Goal: Information Seeking & Learning: Learn about a topic

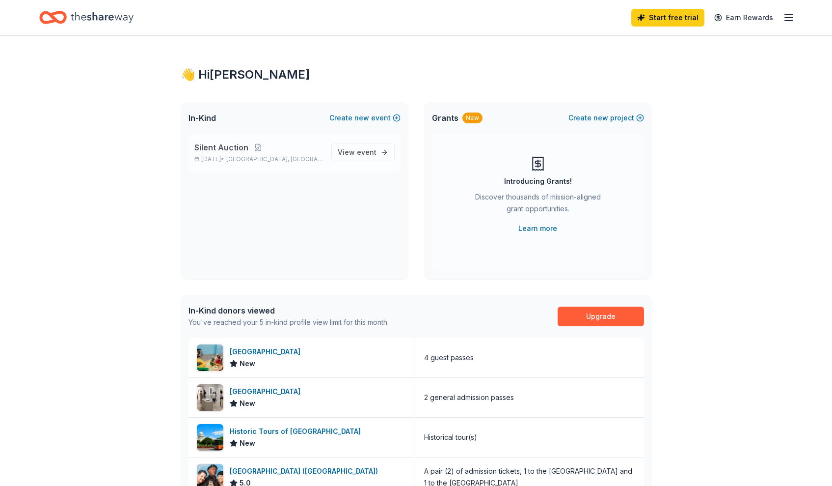
click at [308, 150] on p "Silent Auction" at bounding box center [258, 147] width 129 height 12
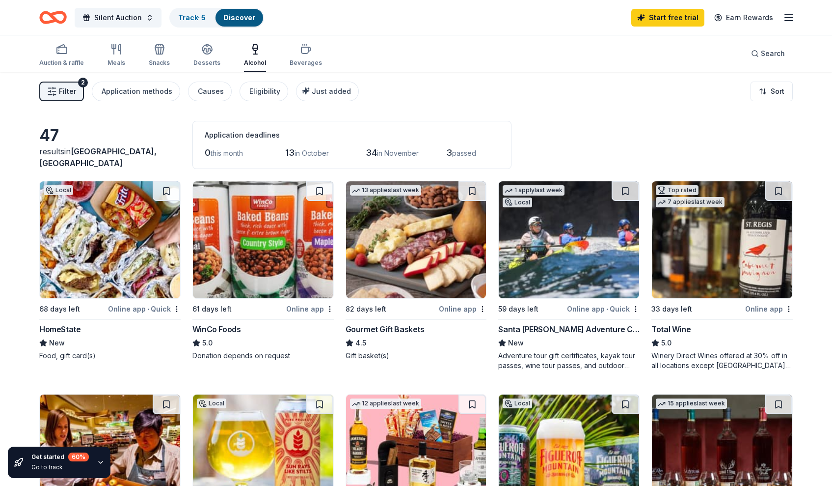
scroll to position [473, 0]
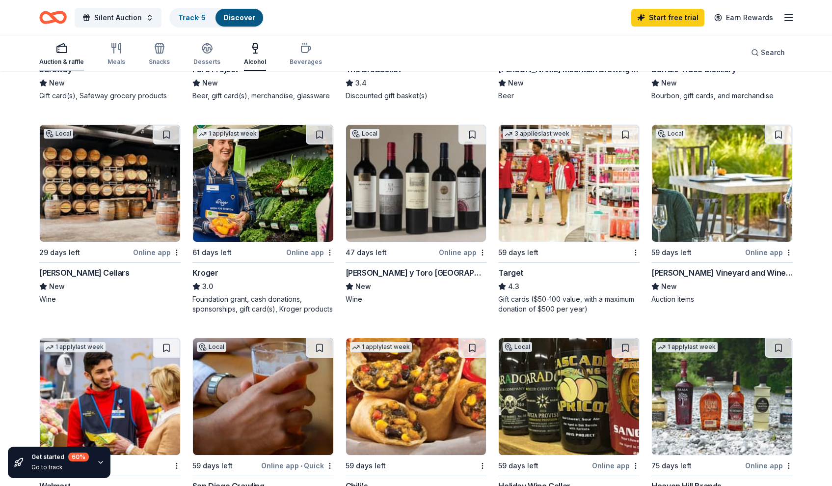
click at [70, 50] on div "button" at bounding box center [61, 48] width 45 height 12
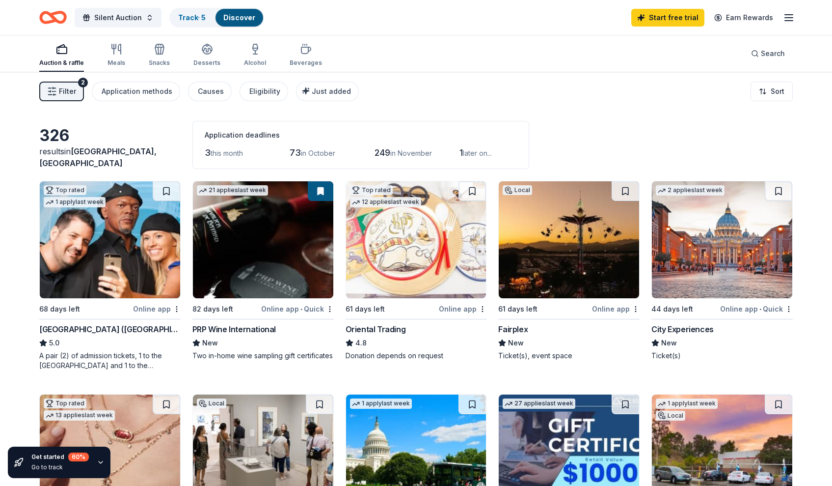
click at [420, 211] on img at bounding box center [416, 239] width 140 height 117
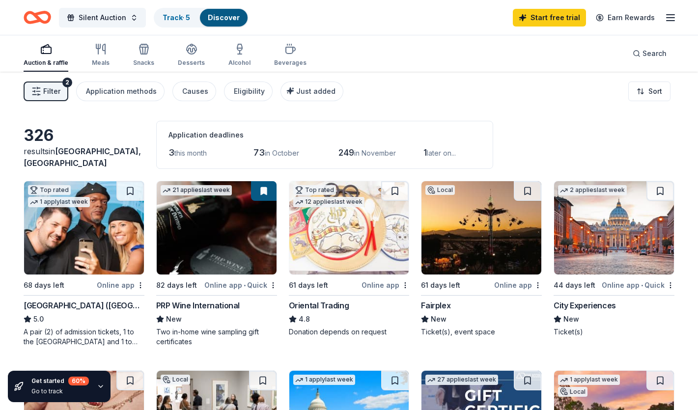
click at [109, 55] on div "Auction & raffle Meals Snacks Desserts Alcohol Beverages" at bounding box center [165, 55] width 283 height 32
click at [104, 53] on icon "button" at bounding box center [104, 49] width 2 height 10
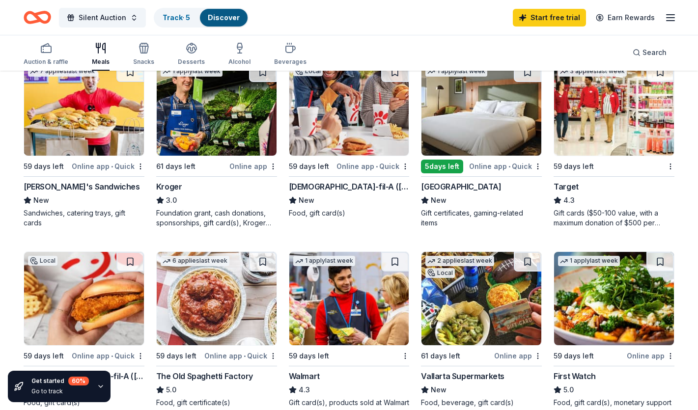
scroll to position [628, 0]
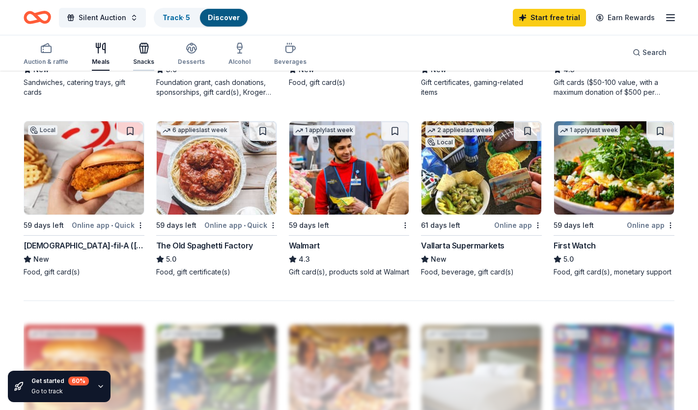
click at [142, 53] on icon "button" at bounding box center [143, 49] width 9 height 7
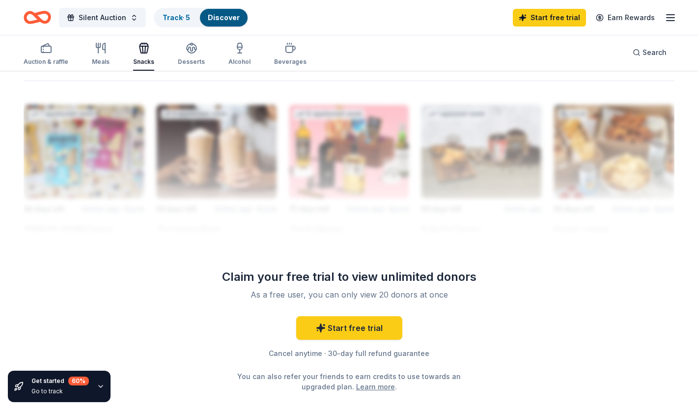
scroll to position [368, 0]
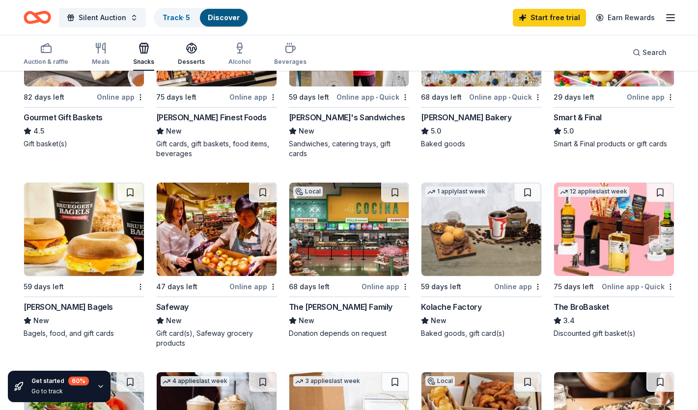
click at [190, 52] on icon "button" at bounding box center [192, 48] width 12 height 12
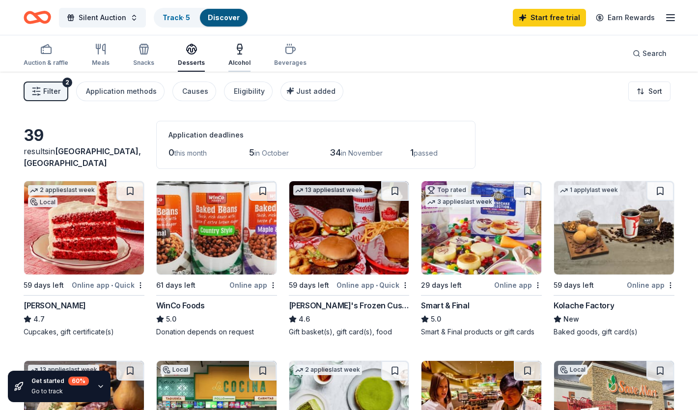
click at [234, 47] on icon "button" at bounding box center [240, 49] width 12 height 12
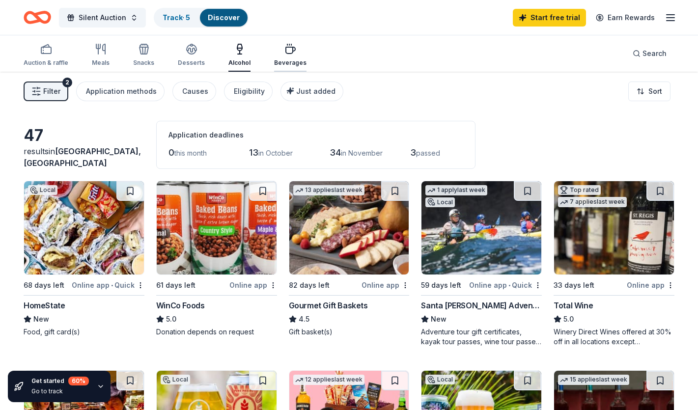
click at [277, 69] on button "Beverages" at bounding box center [290, 55] width 32 height 32
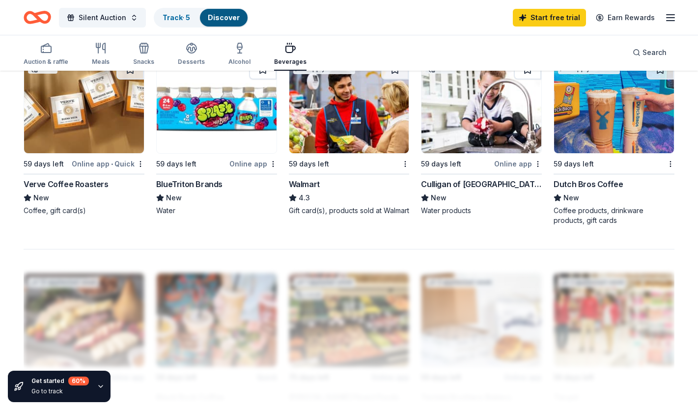
scroll to position [599, 0]
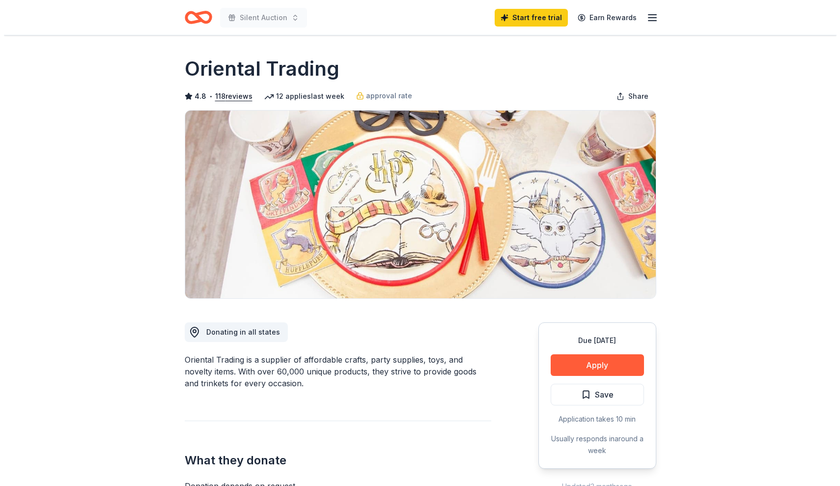
scroll to position [121, 0]
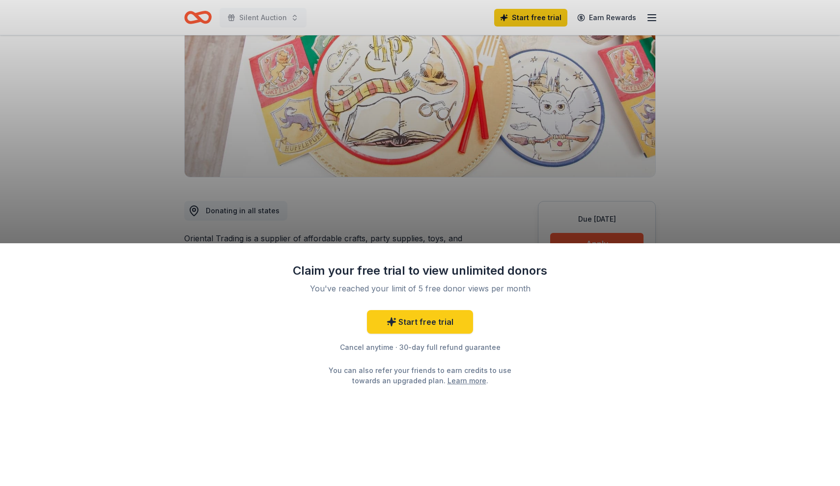
click at [500, 196] on div "Claim your free trial to view unlimited donors You've reached your limit of 5 f…" at bounding box center [420, 243] width 840 height 486
